Goal: Book appointment/travel/reservation

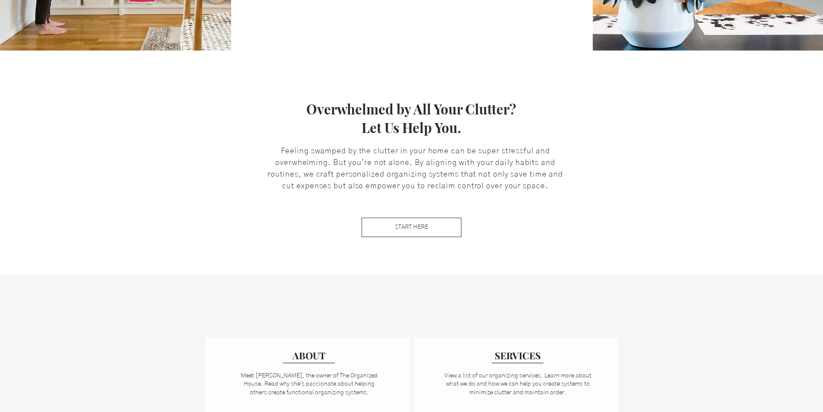
scroll to position [518, 0]
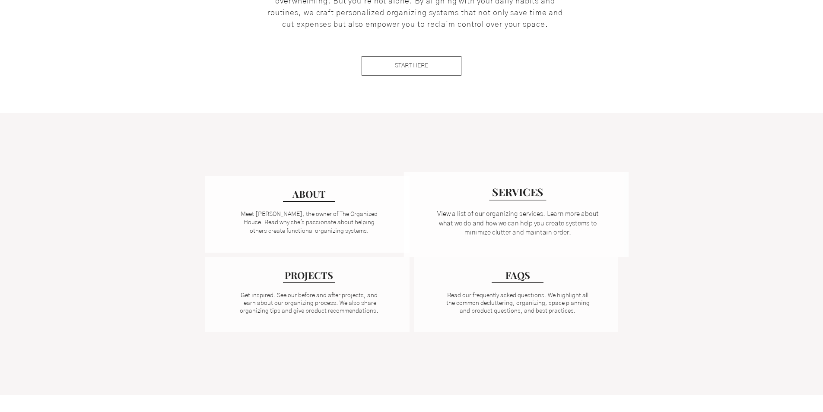
click at [568, 231] on p "View a list of our organizing services. Learn more about what we do and how we …" at bounding box center [518, 224] width 164 height 28
click at [569, 217] on link "View a list of our organizing services. Learn more about what we do and how we …" at bounding box center [518, 223] width 162 height 25
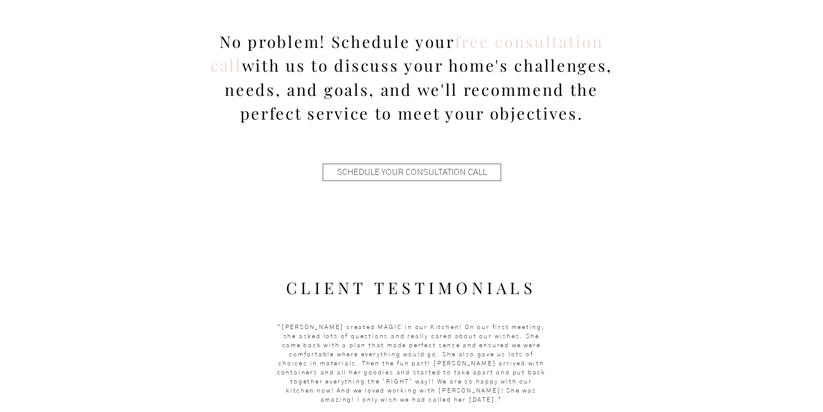
scroll to position [950, 0]
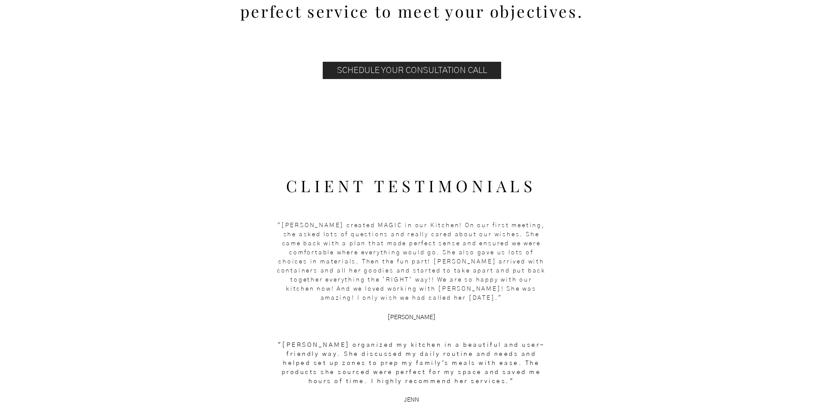
click at [368, 67] on span "SCHEDULE YOUR CONSULTATION CALL" at bounding box center [412, 70] width 150 height 12
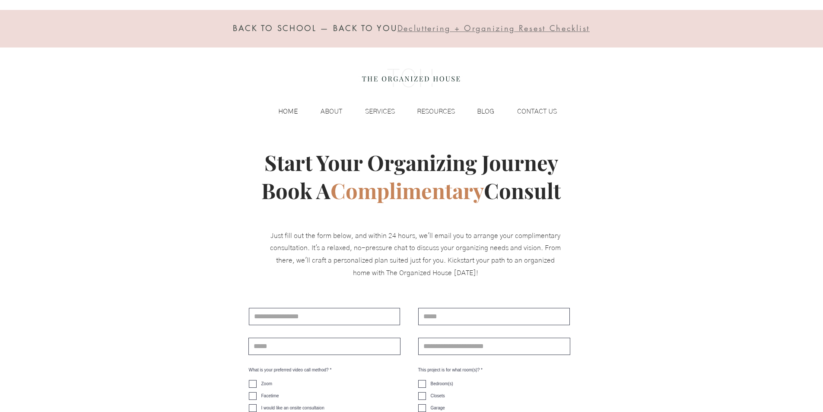
click at [271, 112] on div "HOME" at bounding box center [281, 111] width 41 height 13
